Goal: Communication & Community: Answer question/provide support

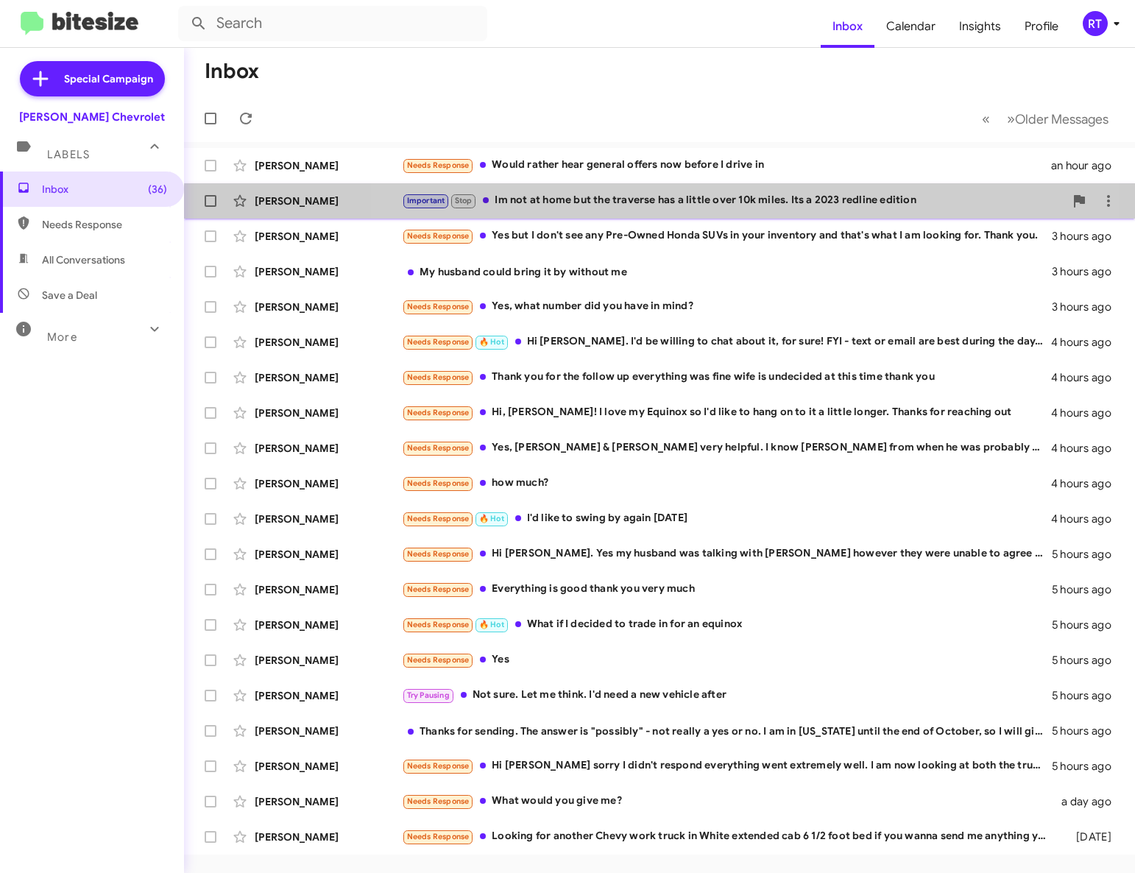
click at [674, 211] on div "Mark Vega Important Stop Im not at home but the traverse has a little over 10k …" at bounding box center [660, 200] width 928 height 29
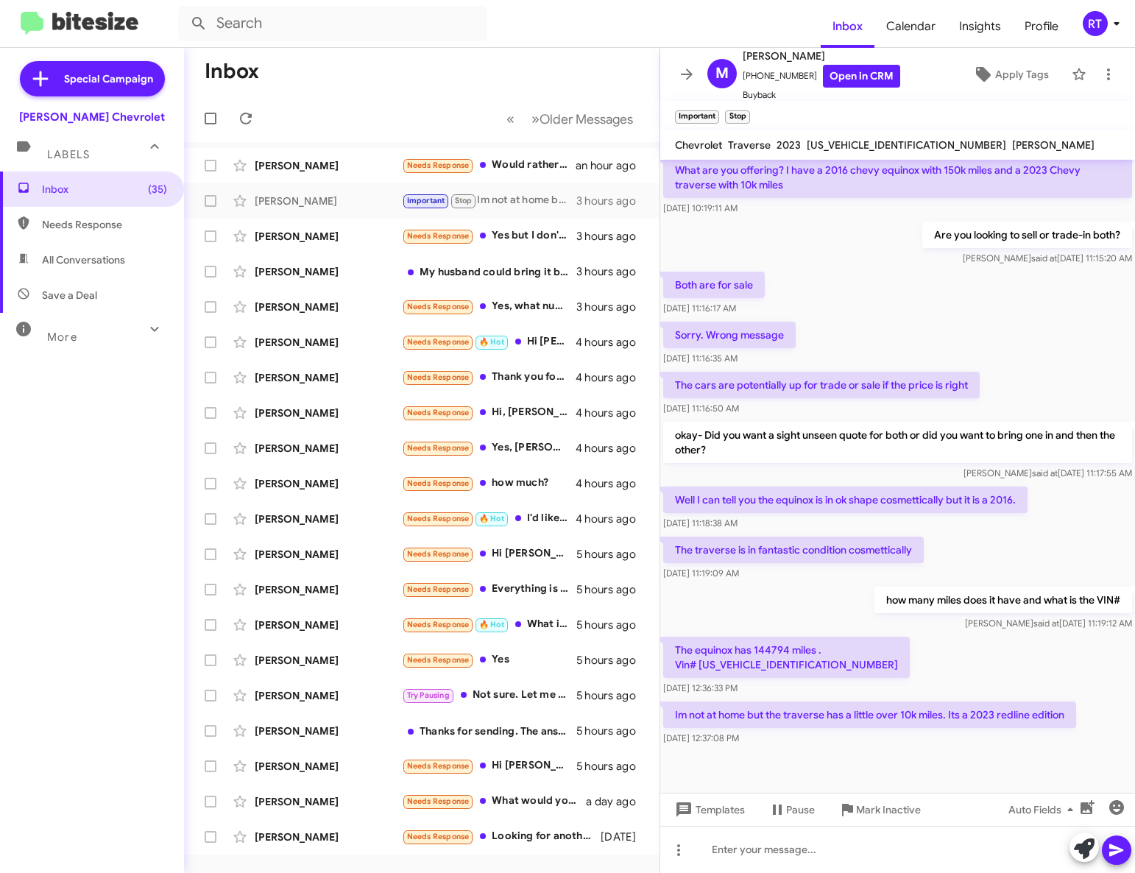
scroll to position [141, 0]
click at [715, 859] on div at bounding box center [897, 849] width 475 height 47
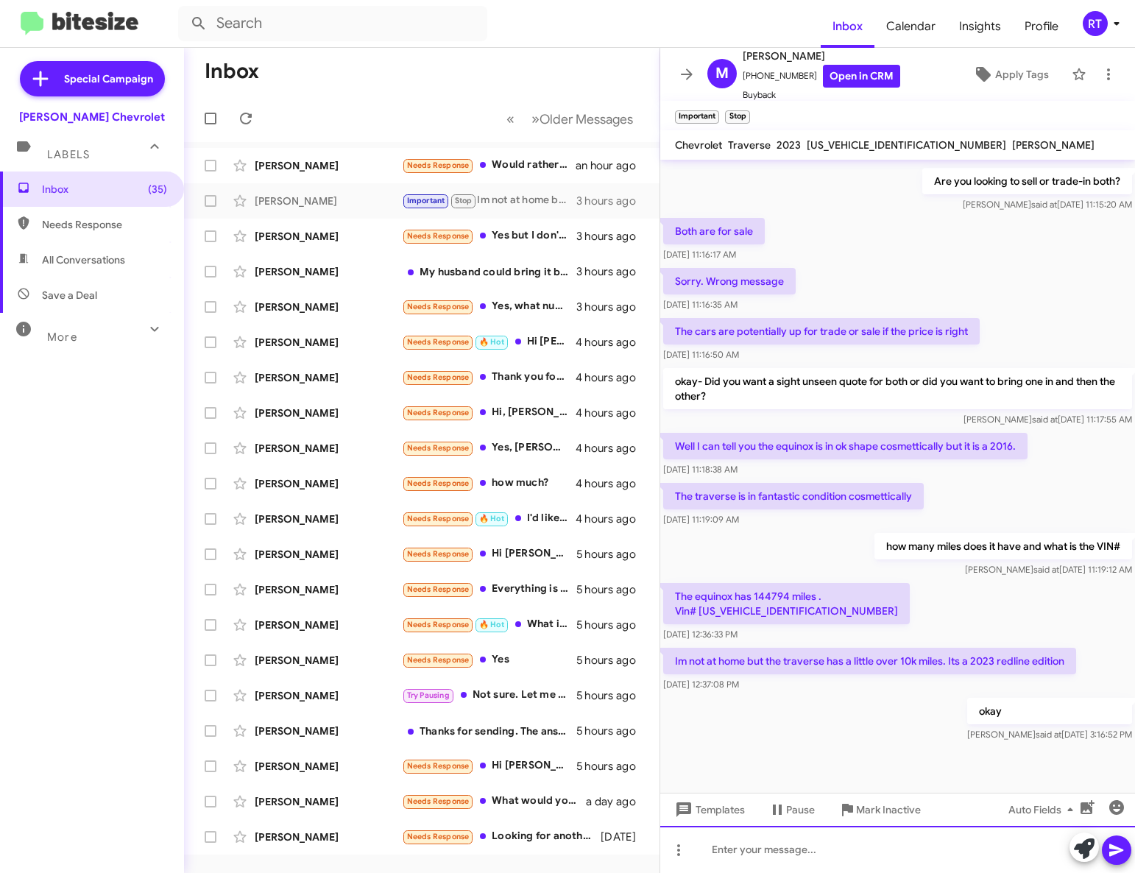
scroll to position [197, 0]
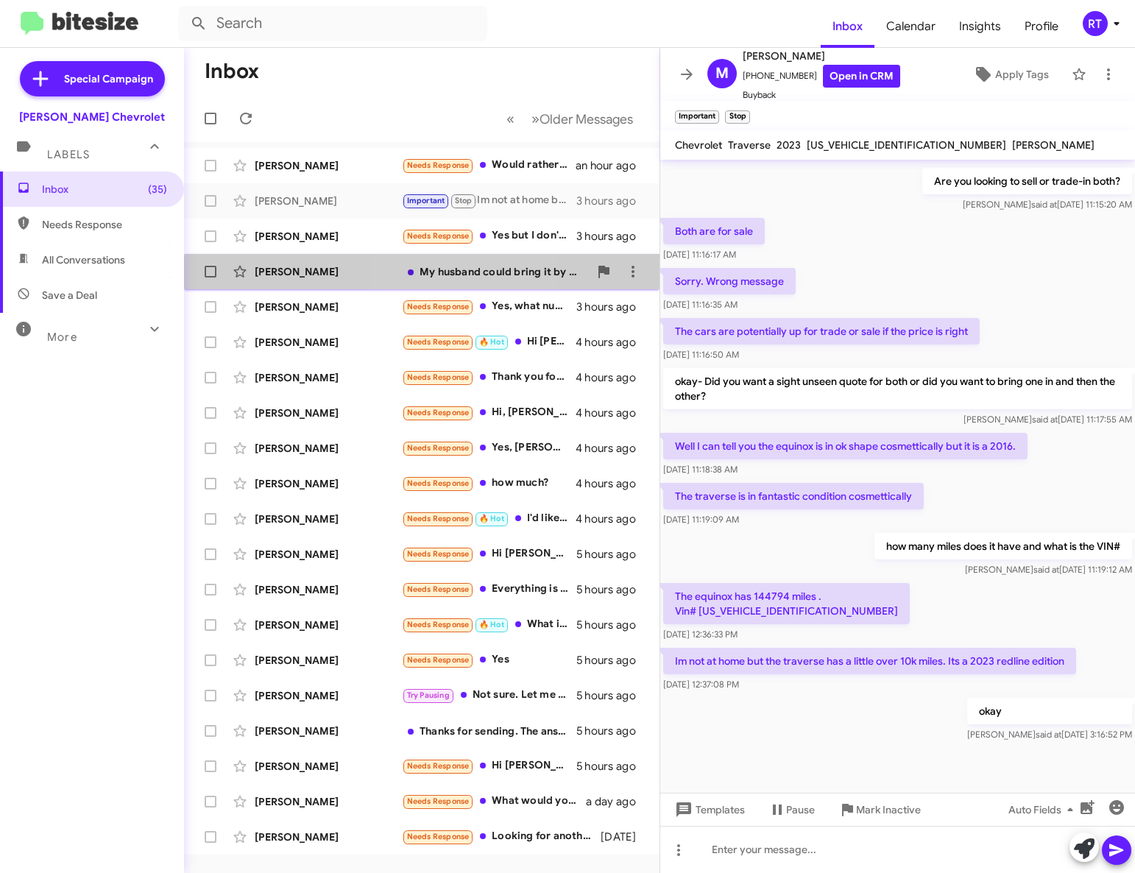
click at [445, 277] on div "My husband could bring it by without me" at bounding box center [495, 271] width 187 height 15
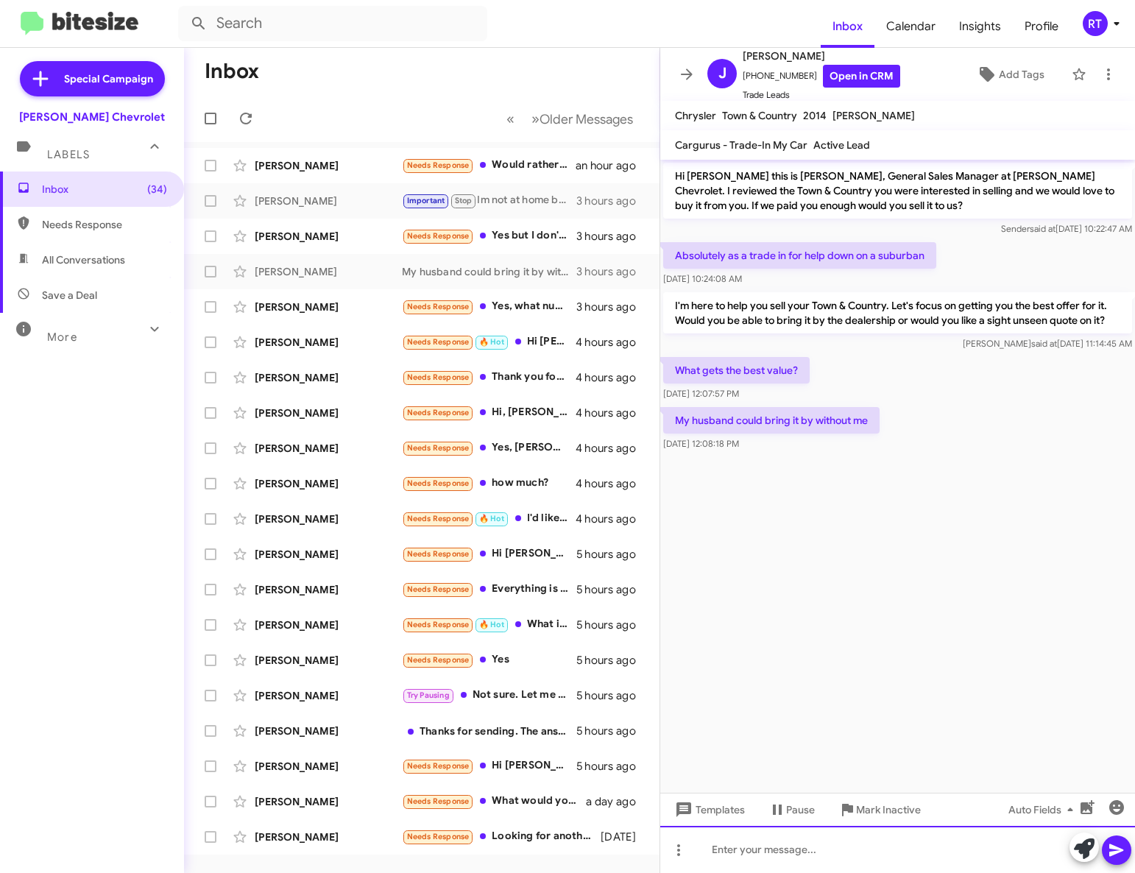
click at [712, 853] on div at bounding box center [897, 849] width 475 height 47
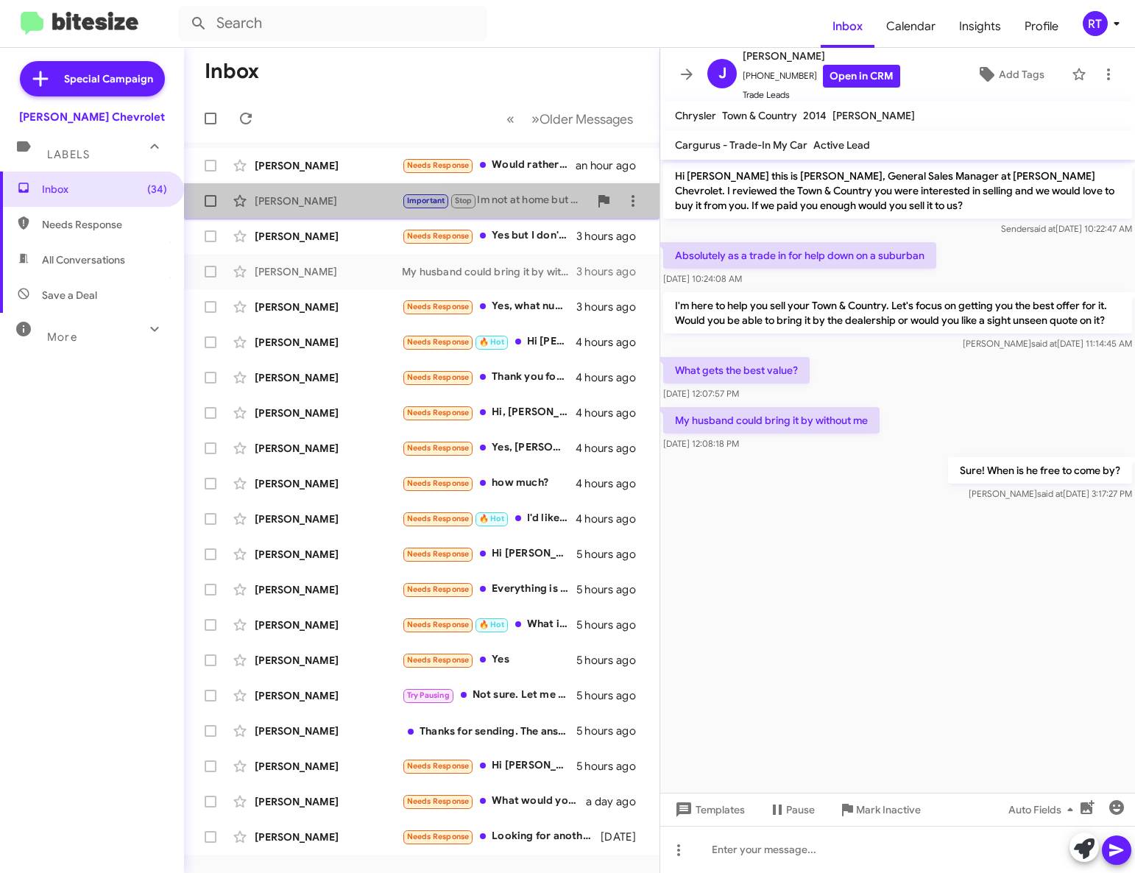
click at [271, 201] on div "[PERSON_NAME]" at bounding box center [328, 201] width 147 height 15
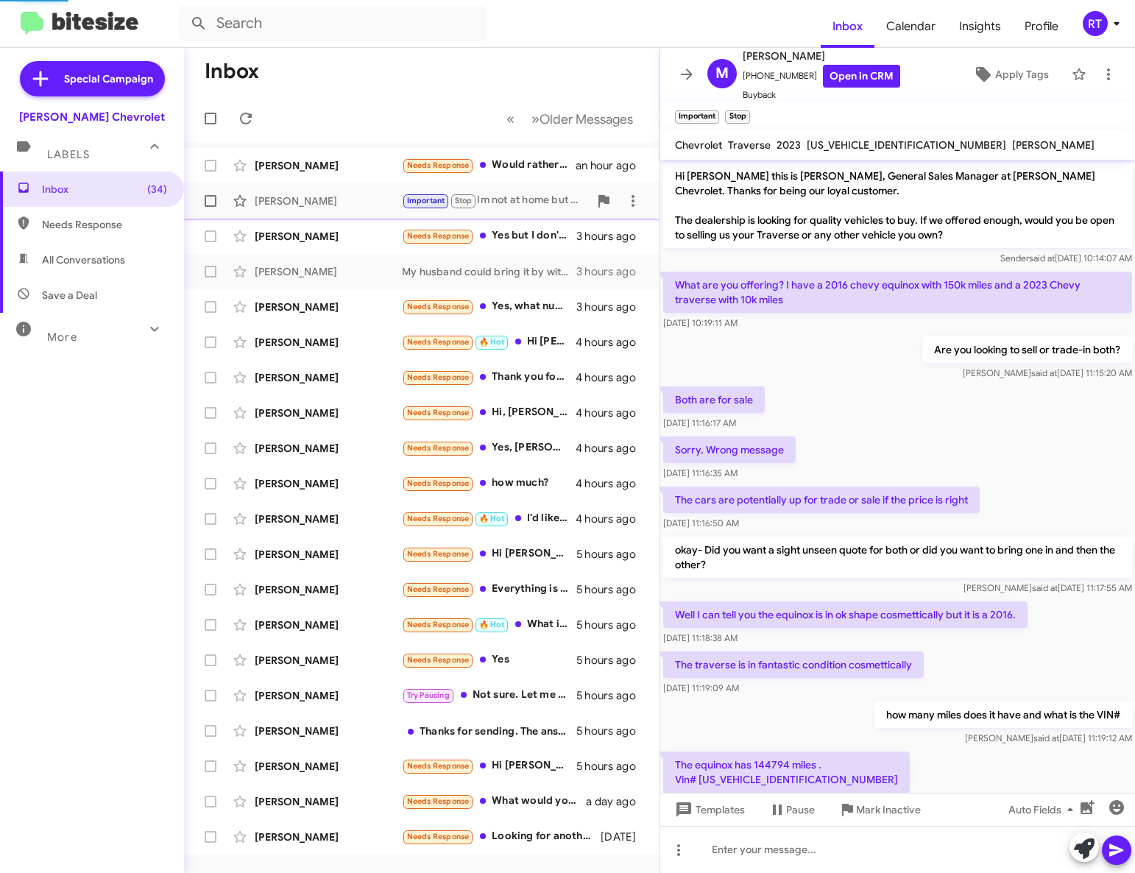
scroll to position [168, 0]
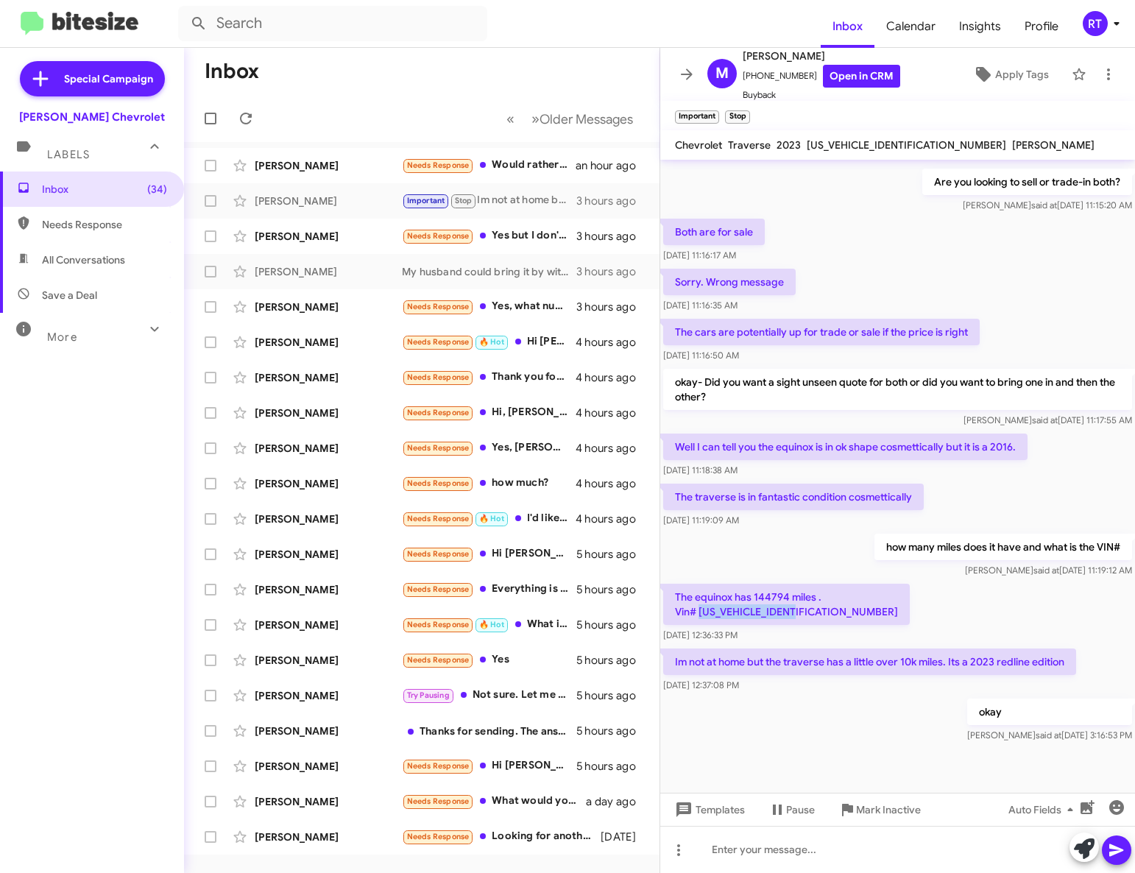
drag, startPoint x: 701, startPoint y: 636, endPoint x: 811, endPoint y: 645, distance: 110.8
click at [811, 625] on p "The equinox has 144794 miles . Vin# [US_VEHICLE_IDENTIFICATION_NUMBER]" at bounding box center [786, 604] width 247 height 41
copy p "2GNFLGEK4G6323884"
click at [871, 646] on div "The equinox has 144794 miles . Vin# 2GNFLGEK4G6323884 Sep 3, 2025, 12:36:33 PM" at bounding box center [897, 613] width 475 height 65
click at [276, 210] on div "Mark Vega Important Stop Im not at home but the traverse has a little over 10k …" at bounding box center [422, 200] width 452 height 29
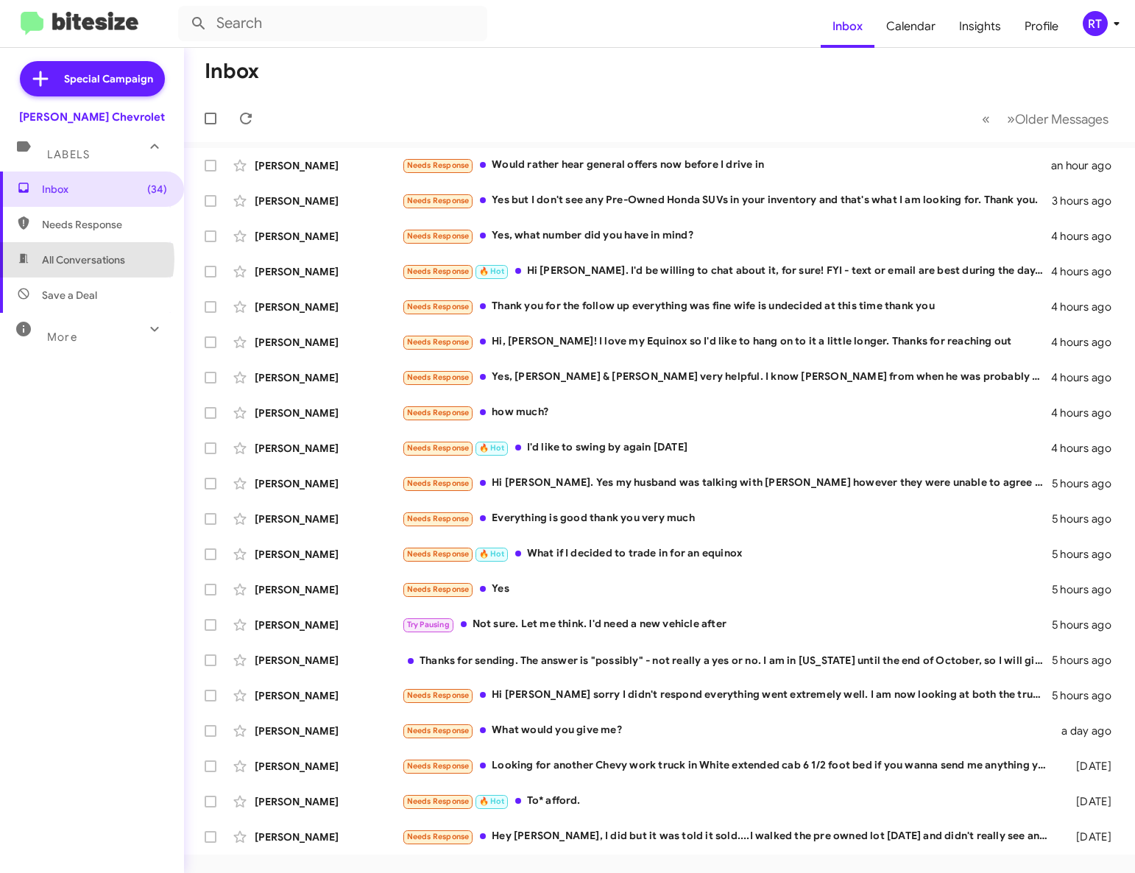
click at [77, 259] on span "All Conversations" at bounding box center [83, 260] width 83 height 15
type input "in:all-conversations"
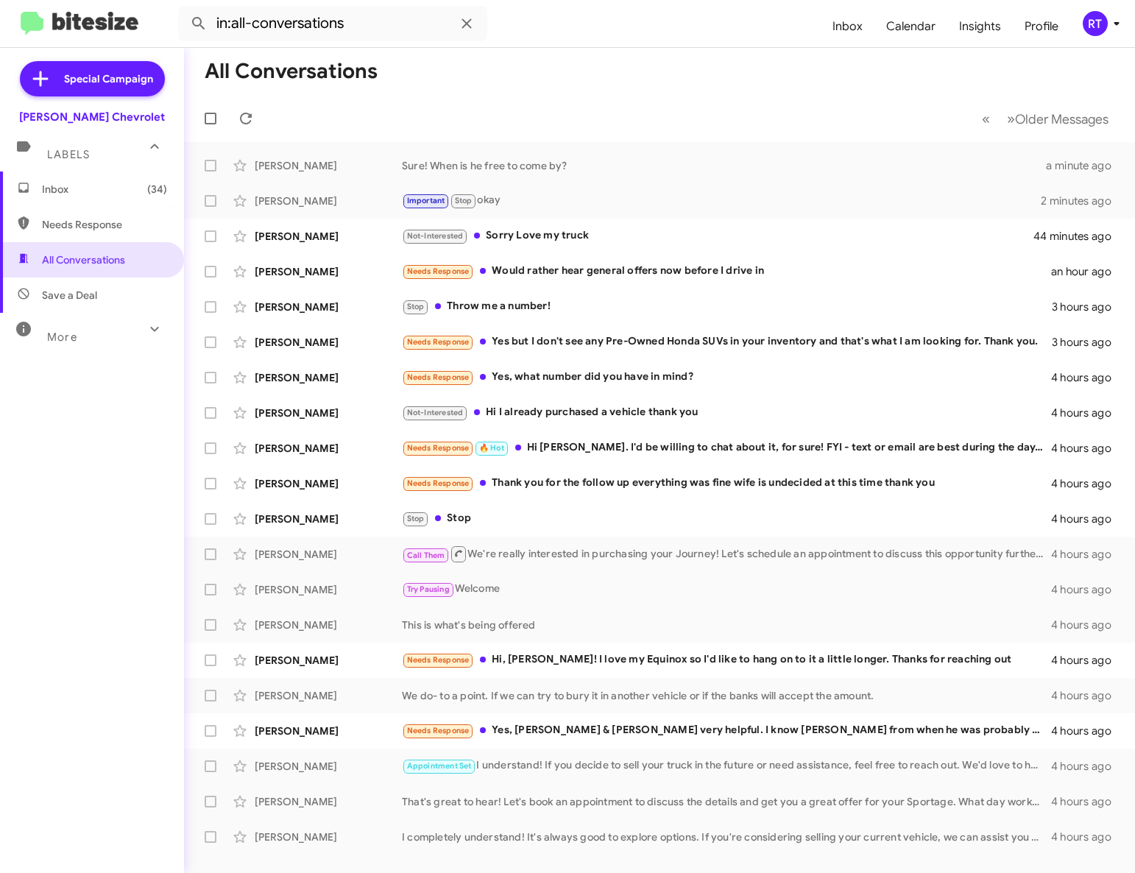
click at [66, 197] on span "Inbox (34)" at bounding box center [92, 189] width 184 height 35
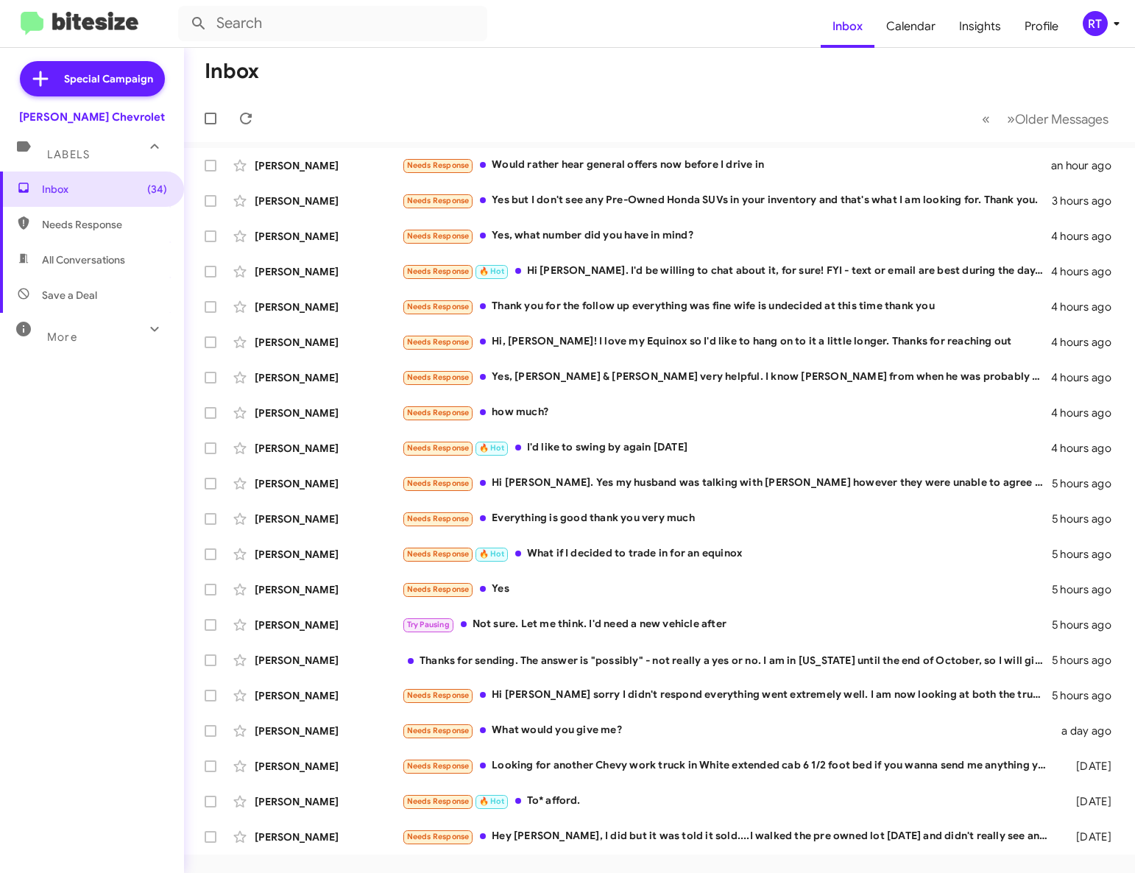
click at [66, 257] on span "All Conversations" at bounding box center [83, 260] width 83 height 15
type input "in:all-conversations"
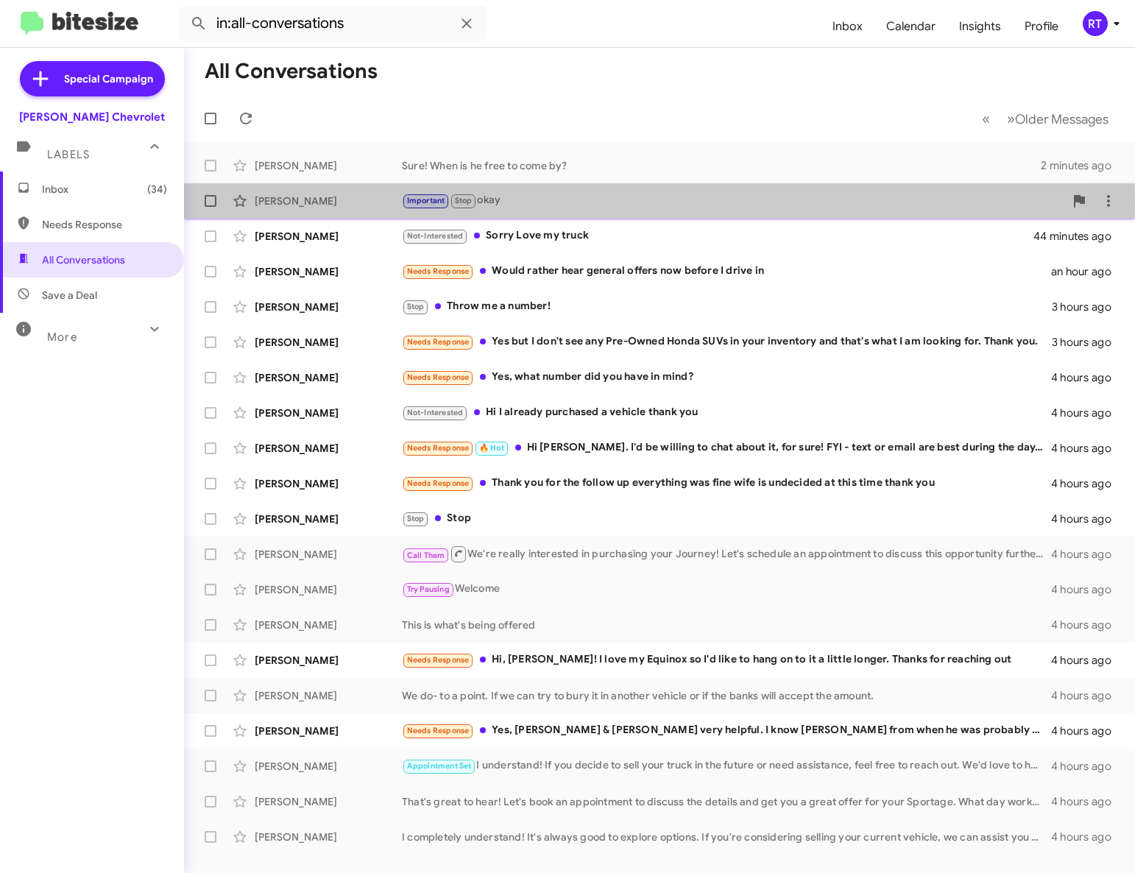
click at [271, 204] on div "[PERSON_NAME]" at bounding box center [328, 201] width 147 height 15
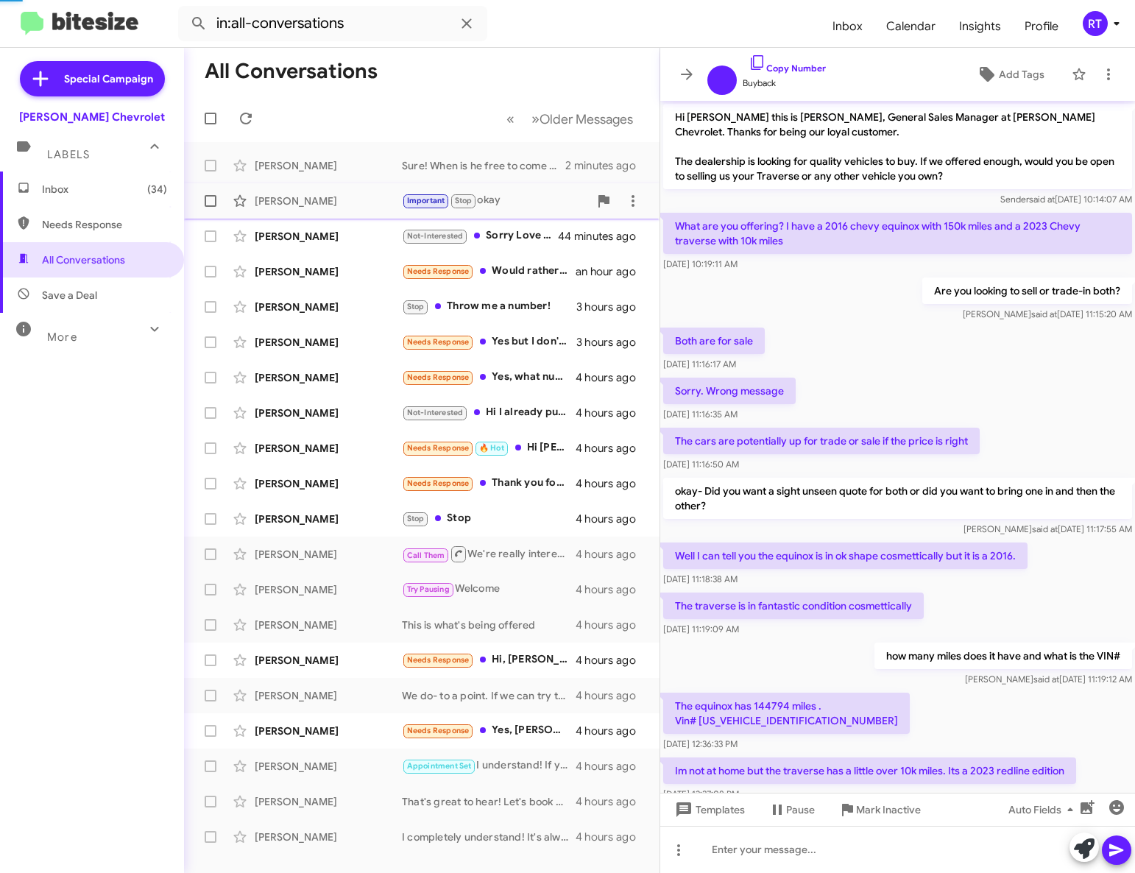
scroll to position [138, 0]
